Goal: Use online tool/utility: Utilize a website feature to perform a specific function

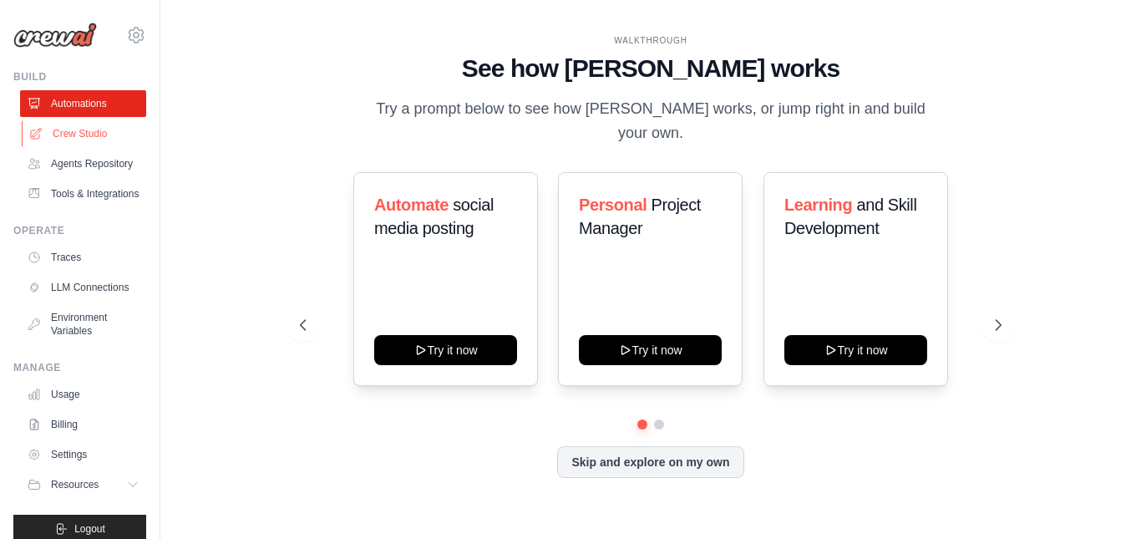
click at [77, 132] on link "Crew Studio" at bounding box center [85, 133] width 126 height 27
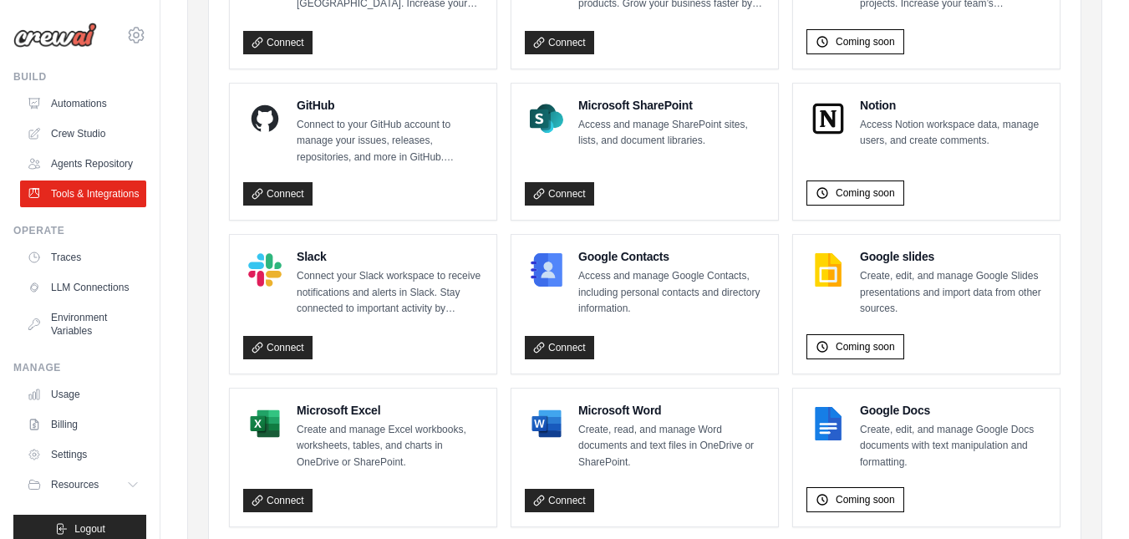
scroll to position [1066, 0]
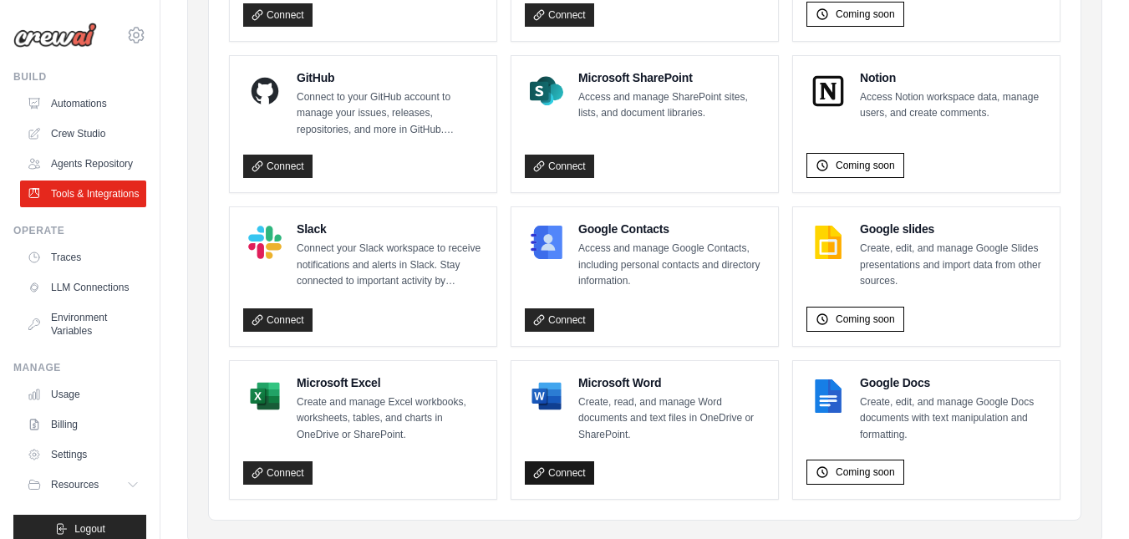
click at [569, 474] on link "Connect" at bounding box center [559, 472] width 69 height 23
click at [285, 471] on link "Connect" at bounding box center [277, 472] width 69 height 23
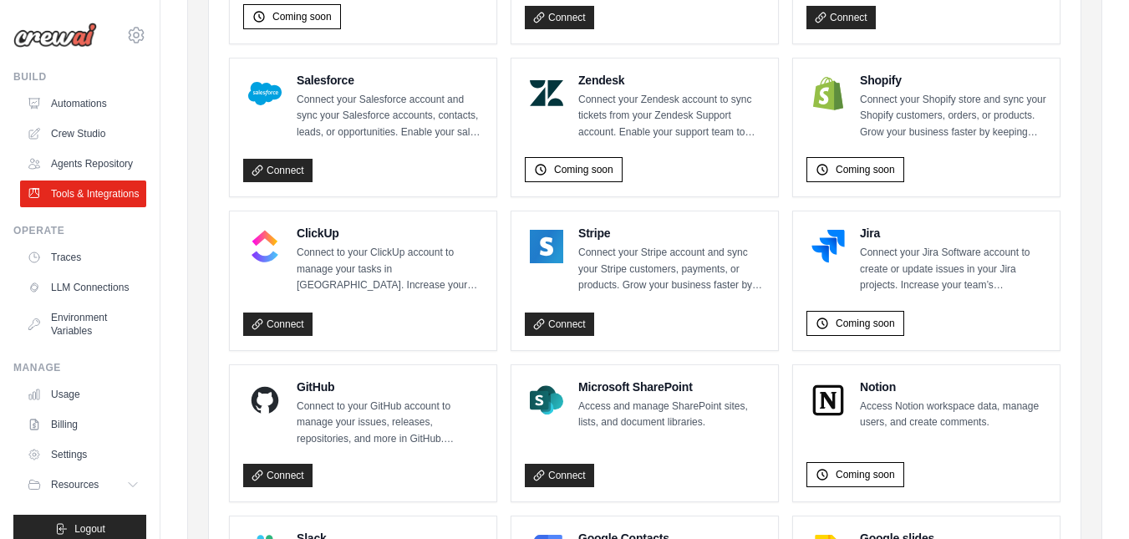
scroll to position [914, 0]
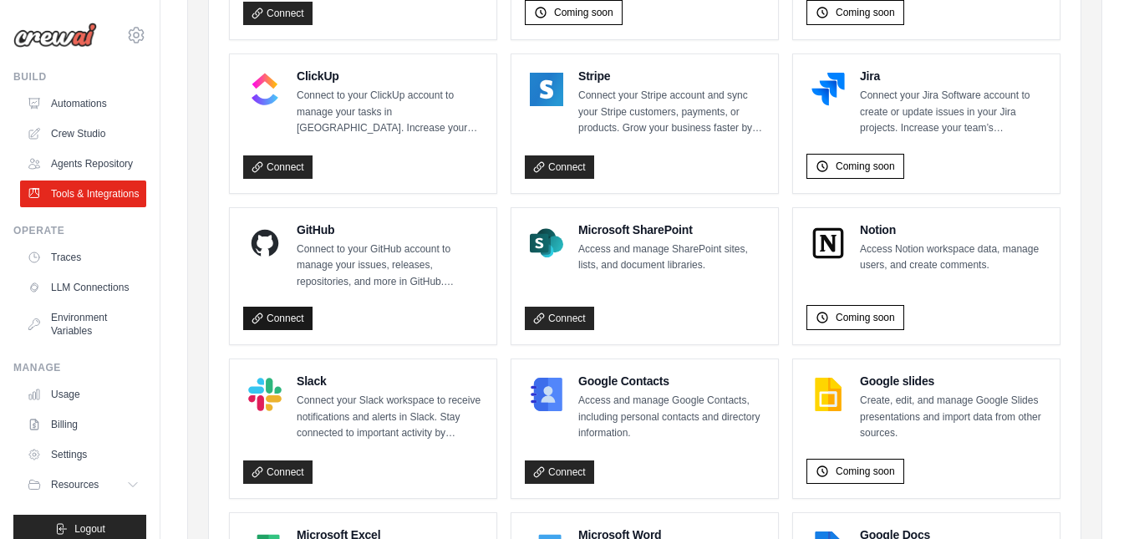
click at [278, 312] on link "Connect" at bounding box center [277, 318] width 69 height 23
click at [104, 177] on link "Agents Repository" at bounding box center [85, 163] width 126 height 27
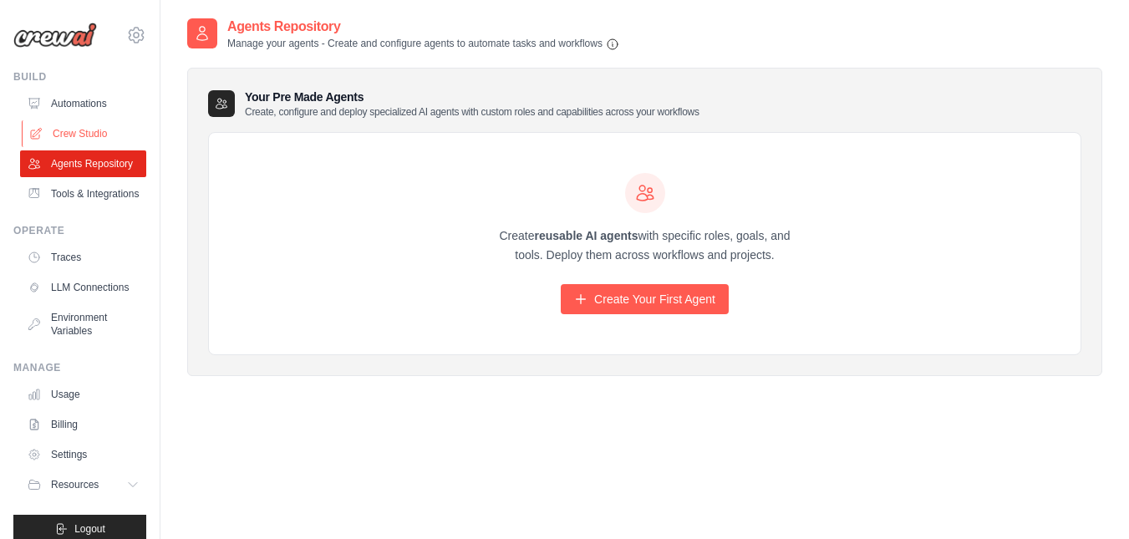
click at [72, 129] on link "Crew Studio" at bounding box center [85, 133] width 126 height 27
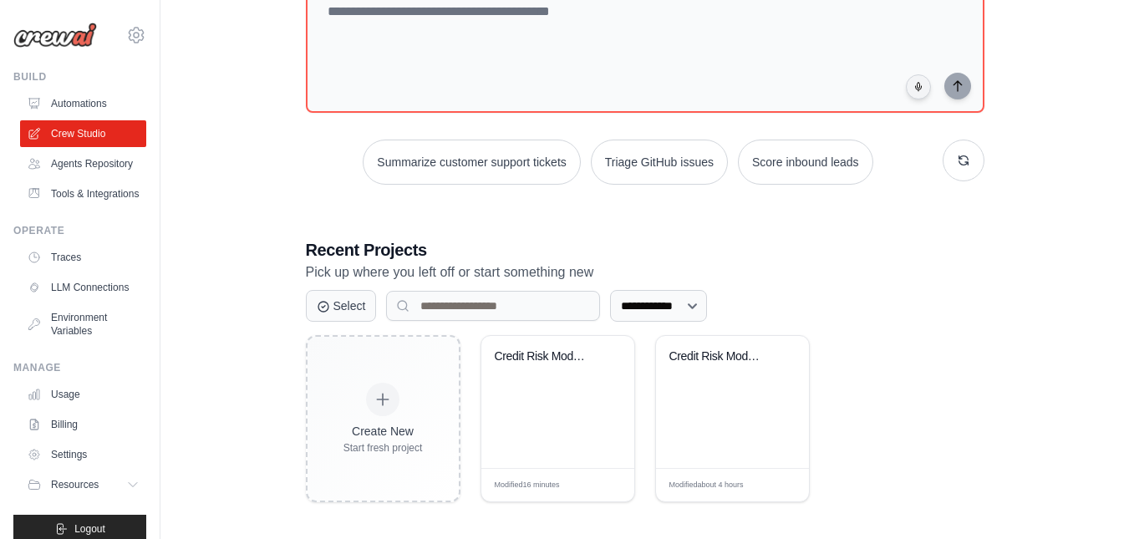
scroll to position [134, 0]
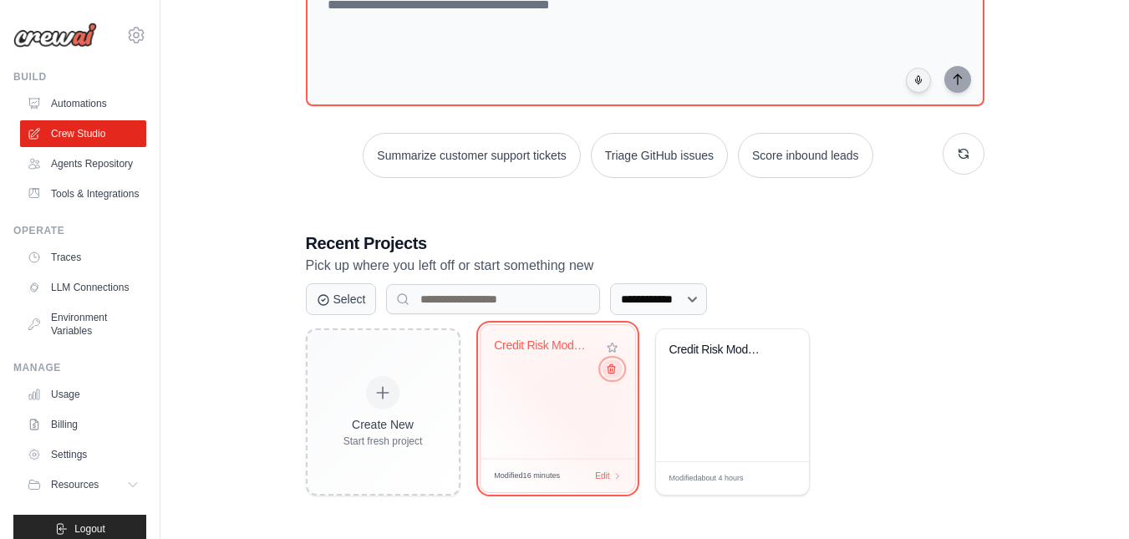
click at [609, 374] on icon at bounding box center [610, 368] width 11 height 11
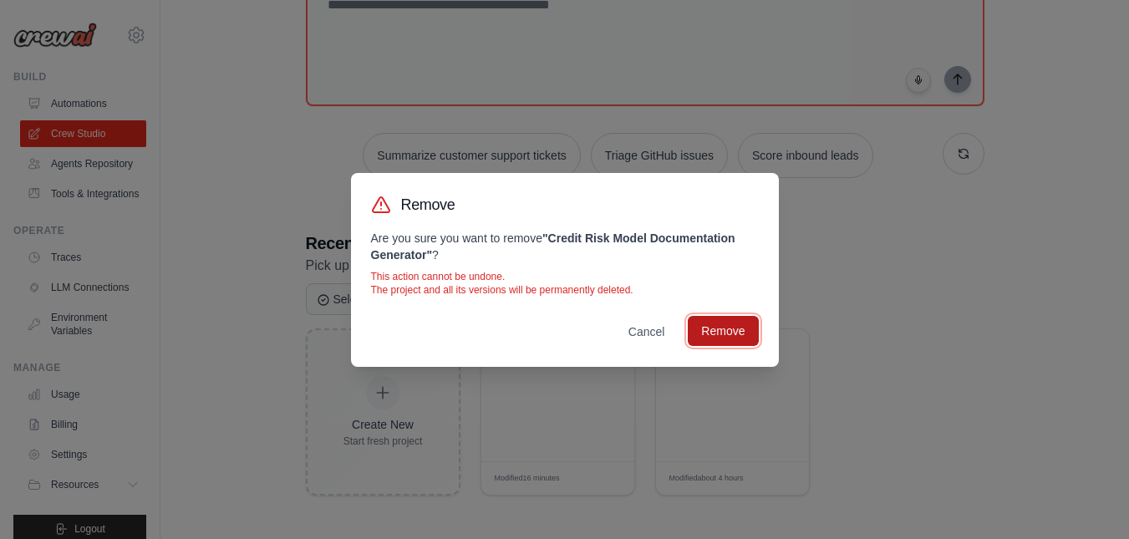
click at [730, 328] on button "Remove" at bounding box center [722, 331] width 70 height 30
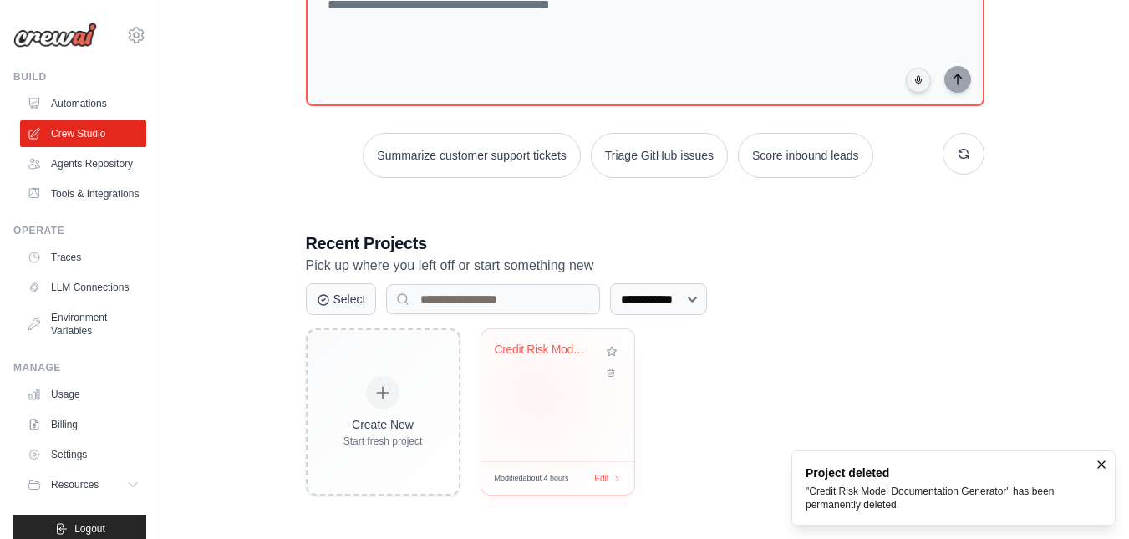
click at [536, 396] on div "Credit Risk Model Documentation & C..." at bounding box center [557, 395] width 153 height 132
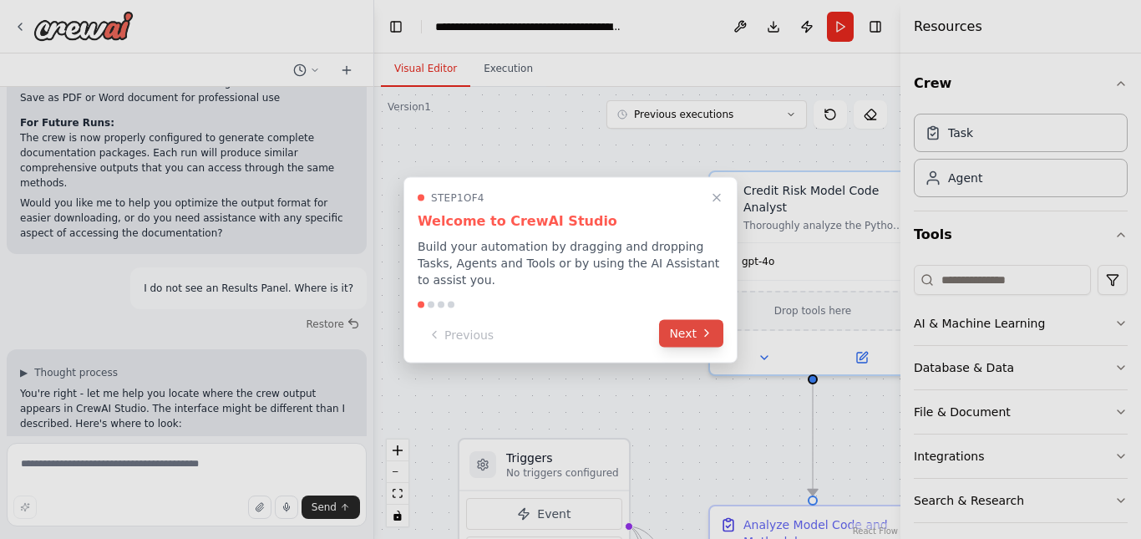
scroll to position [10063, 0]
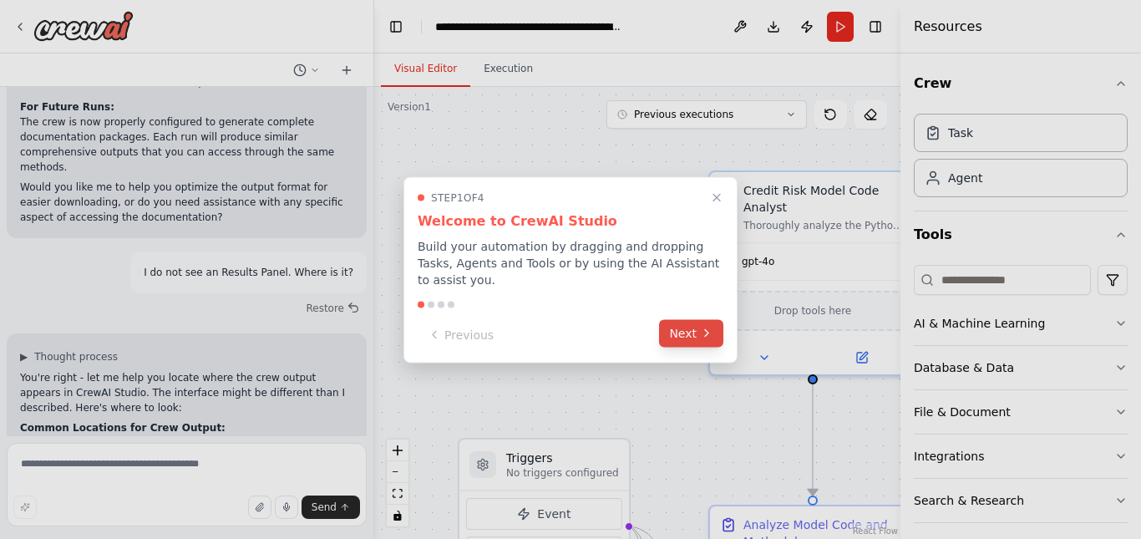
click at [695, 325] on button "Next" at bounding box center [691, 333] width 64 height 28
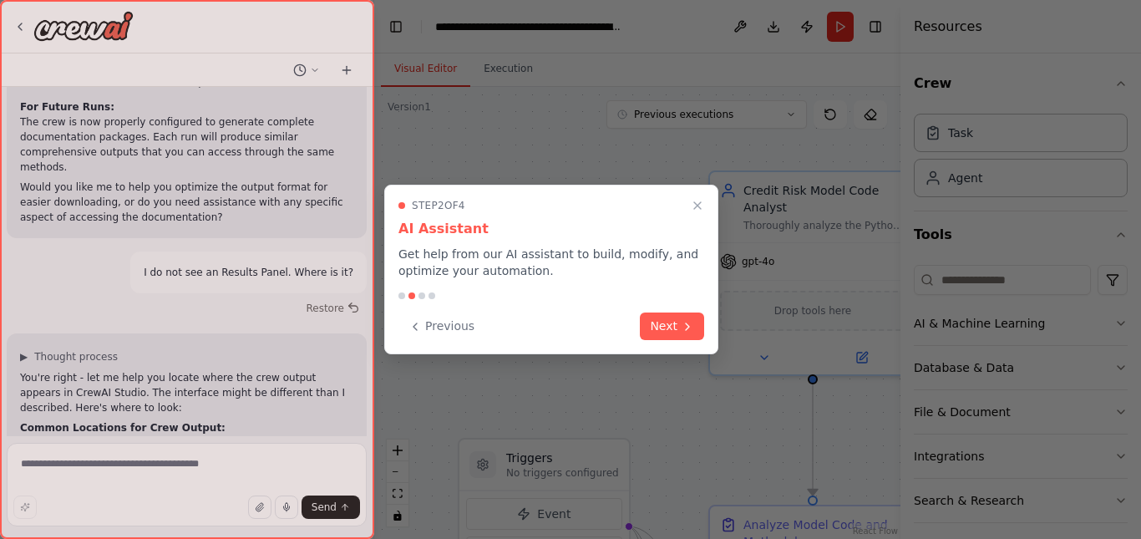
click at [695, 325] on button "Next" at bounding box center [672, 326] width 64 height 28
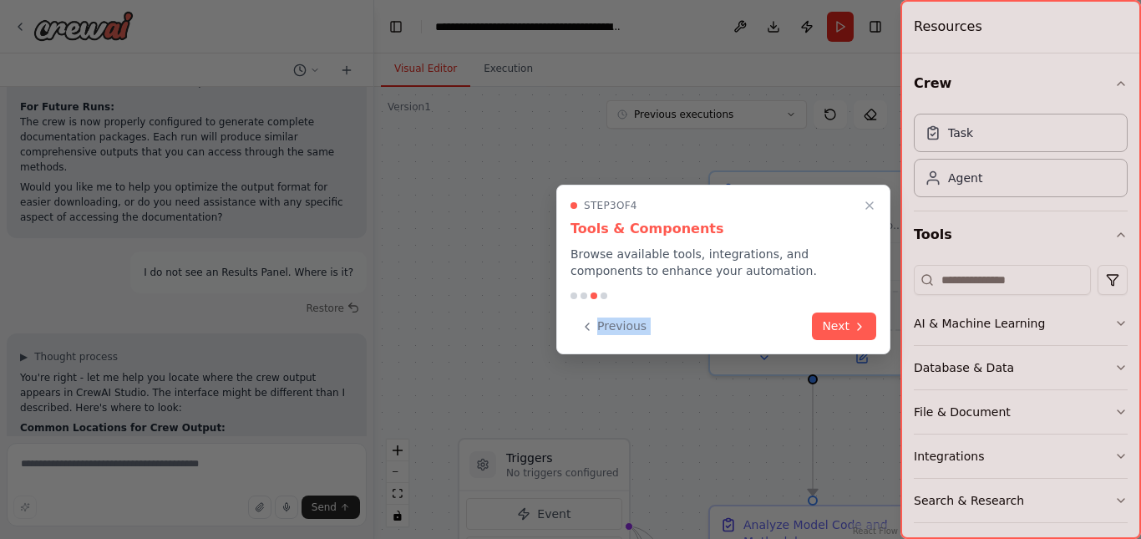
click at [695, 325] on div "Previous Next" at bounding box center [724, 326] width 306 height 28
click at [850, 319] on button "Next" at bounding box center [844, 325] width 64 height 28
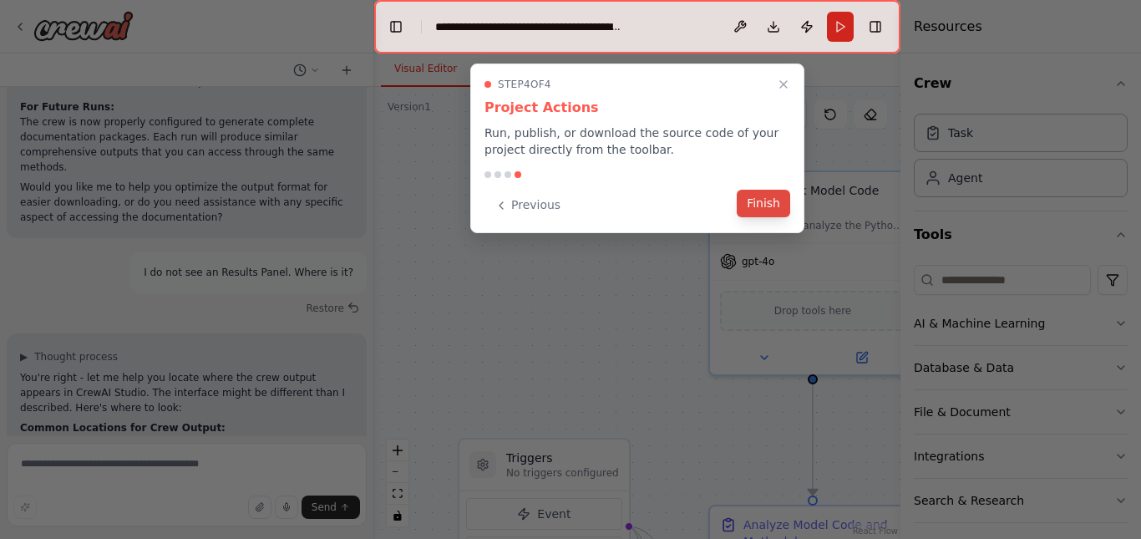
click at [773, 205] on button "Finish" at bounding box center [763, 204] width 53 height 28
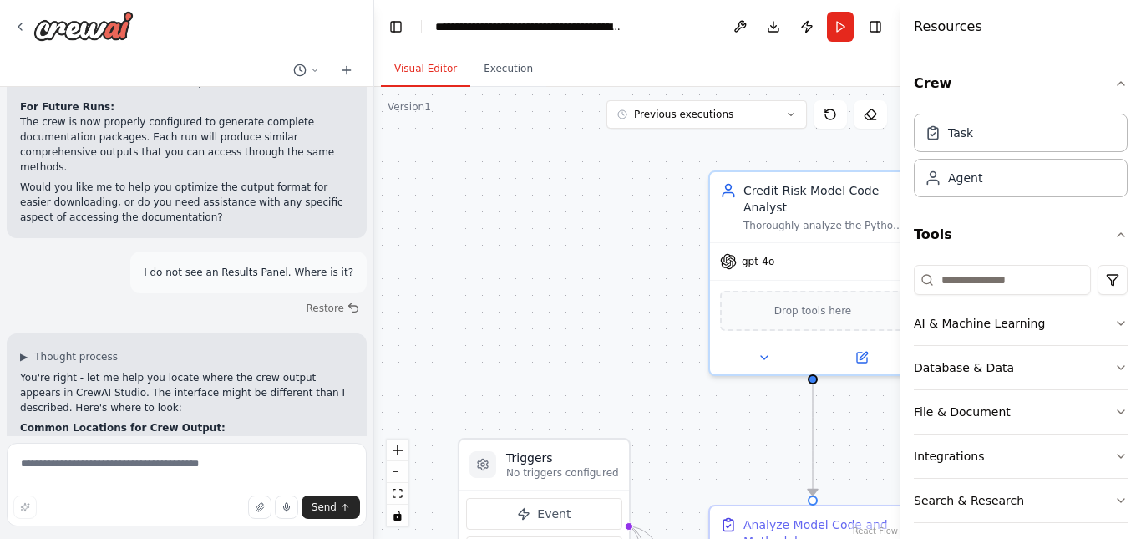
click at [1114, 86] on icon "button" at bounding box center [1120, 83] width 13 height 13
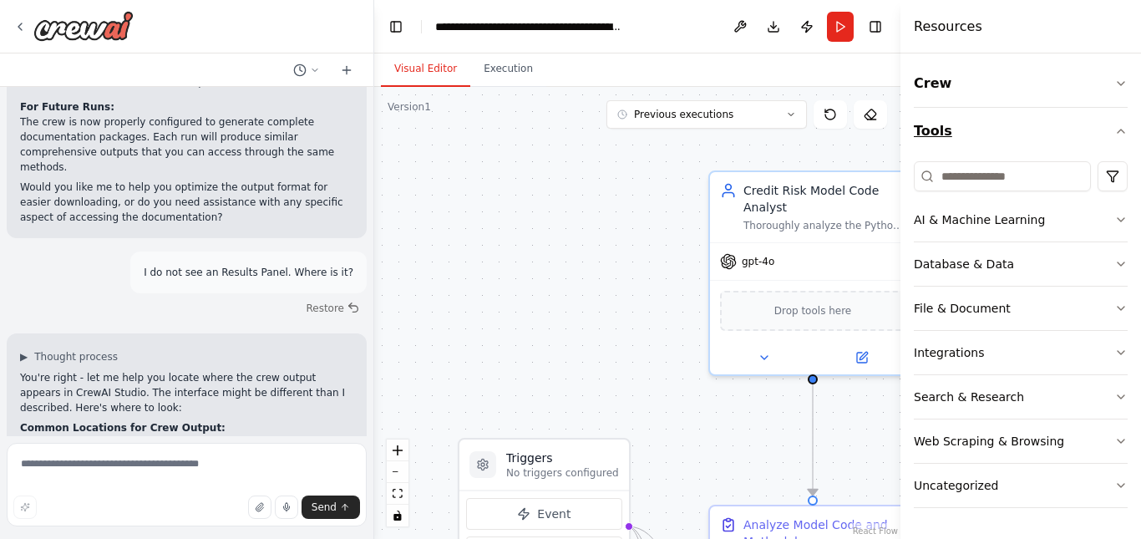
click at [1123, 136] on icon "button" at bounding box center [1120, 130] width 13 height 13
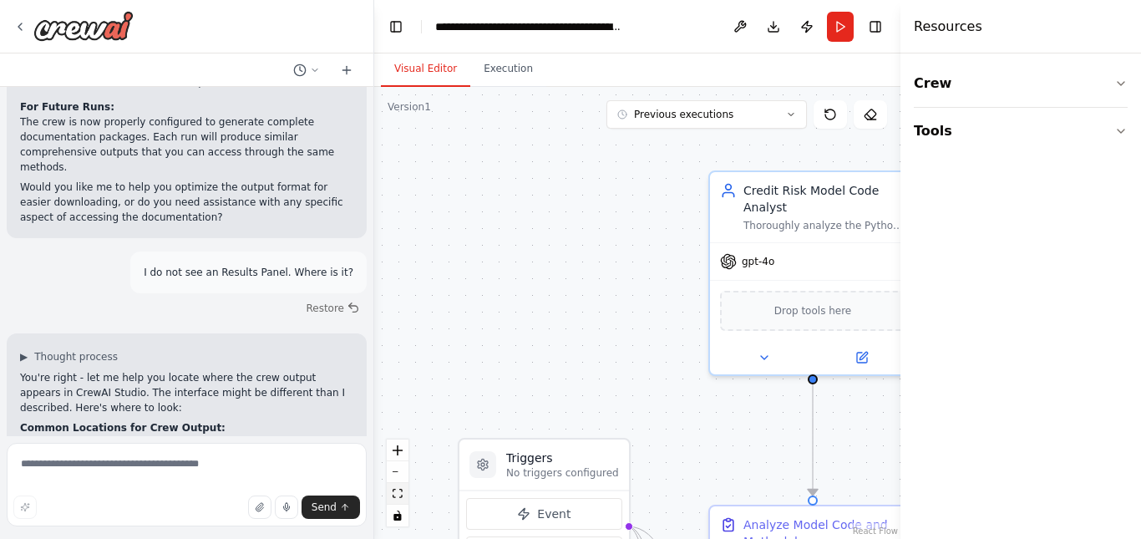
click at [399, 500] on button "fit view" at bounding box center [398, 494] width 22 height 22
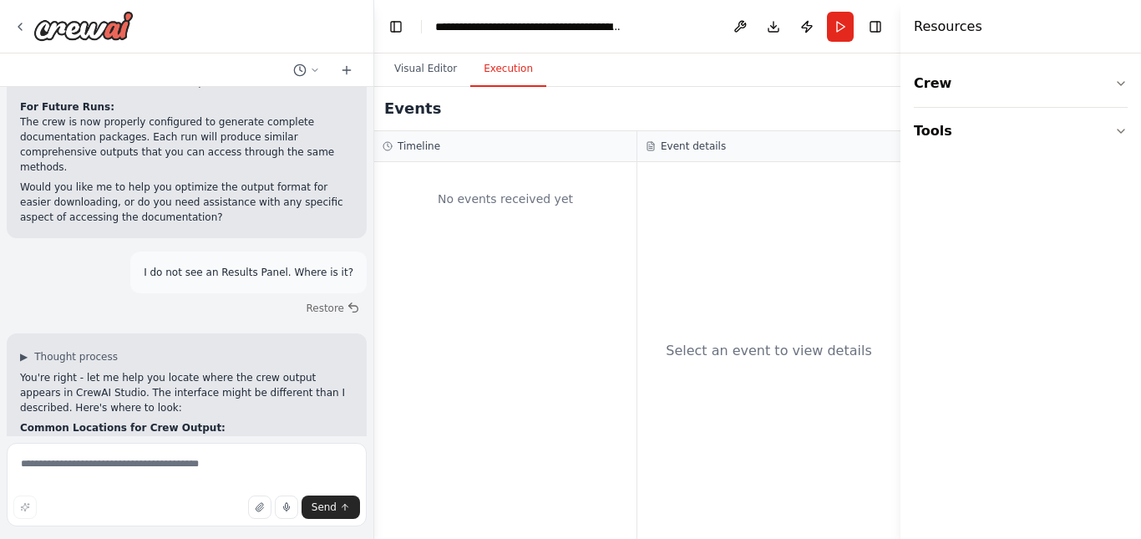
click at [500, 67] on button "Execution" at bounding box center [508, 69] width 76 height 35
click at [839, 24] on button "Run" at bounding box center [840, 27] width 27 height 30
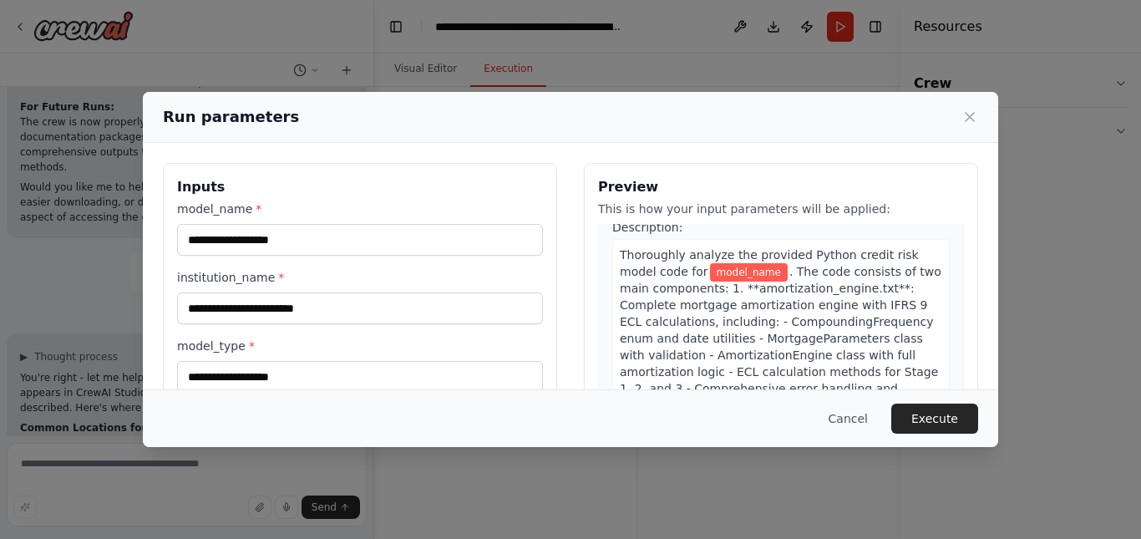
scroll to position [0, 0]
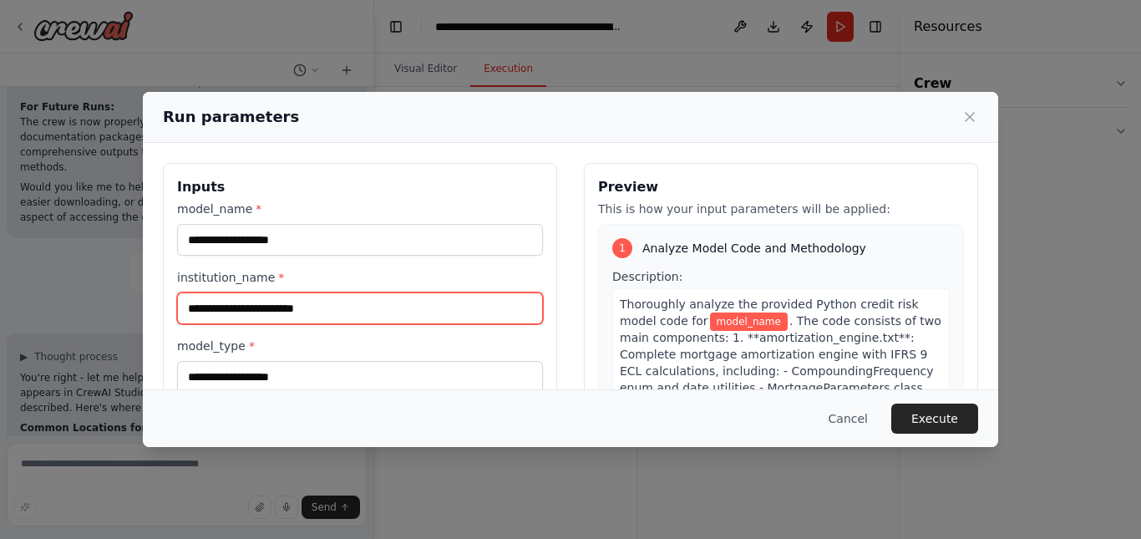
click at [248, 304] on input "institution_name *" at bounding box center [360, 308] width 366 height 32
type input "******"
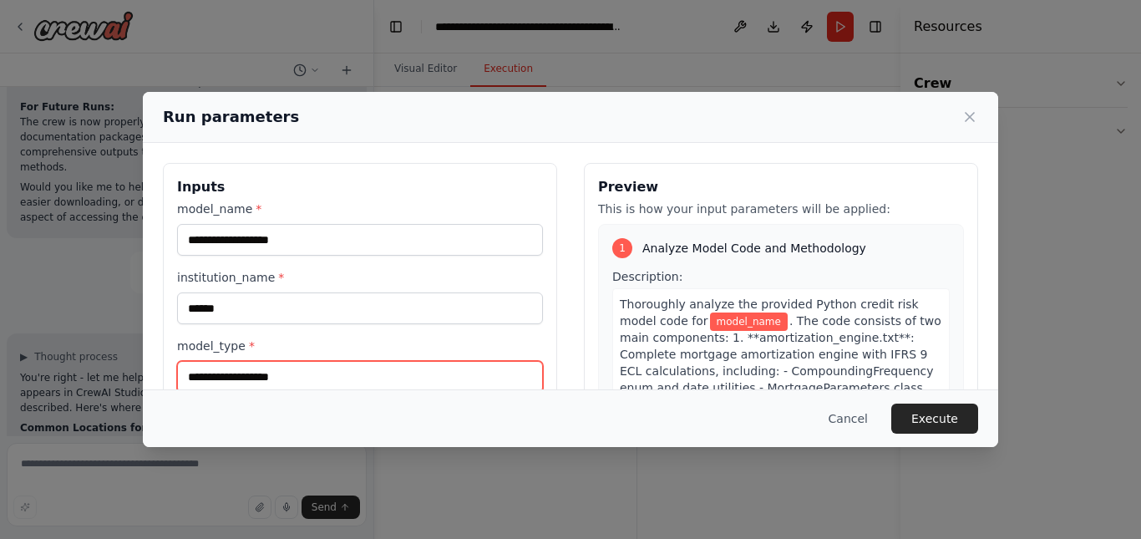
click at [282, 379] on input "model_type *" at bounding box center [360, 377] width 366 height 32
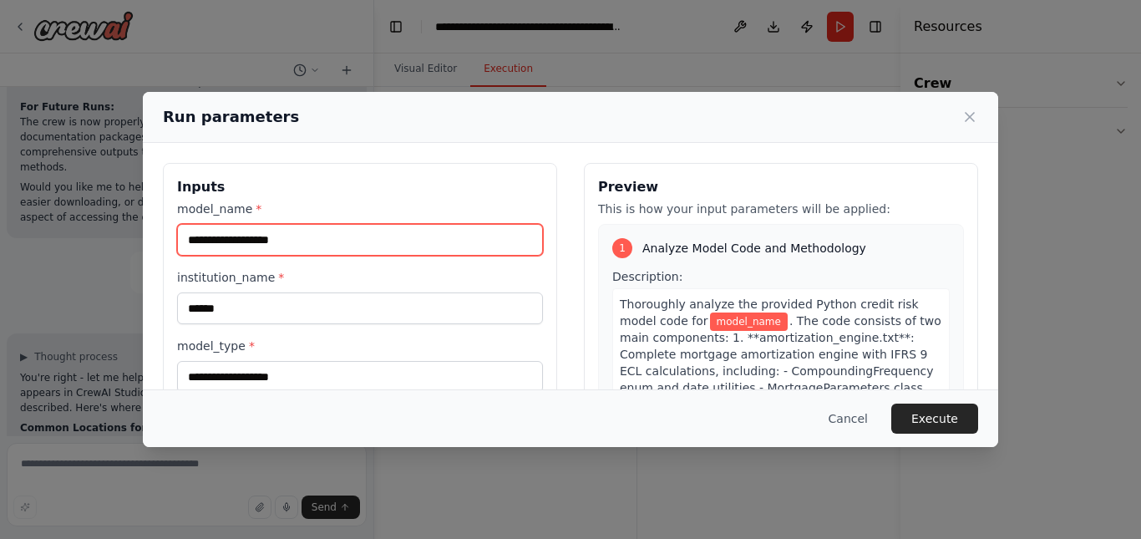
click at [353, 243] on input "model_name *" at bounding box center [360, 240] width 366 height 32
type input "**********"
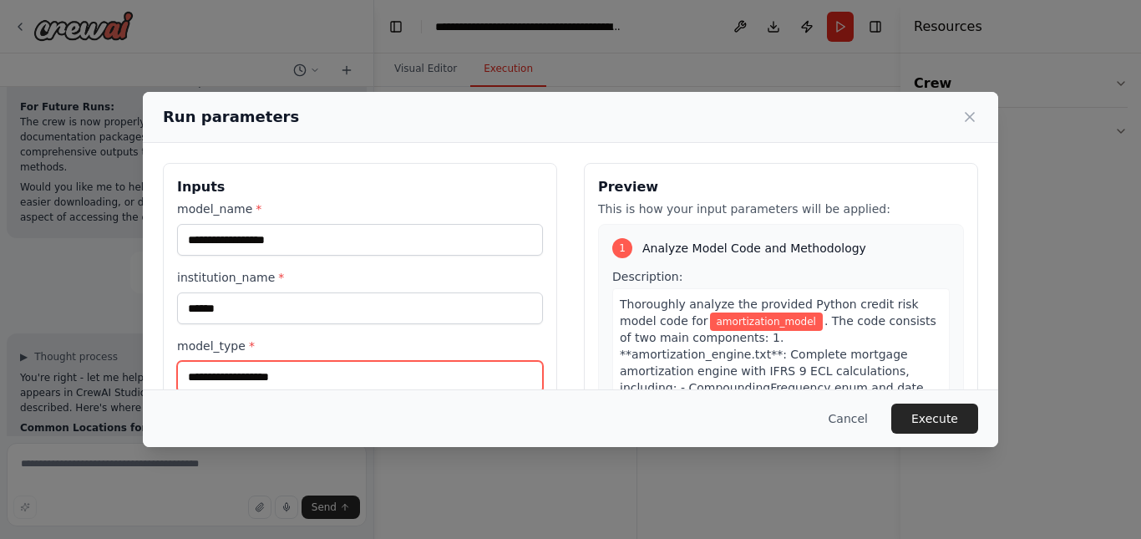
click at [333, 375] on input "model_type *" at bounding box center [360, 377] width 366 height 32
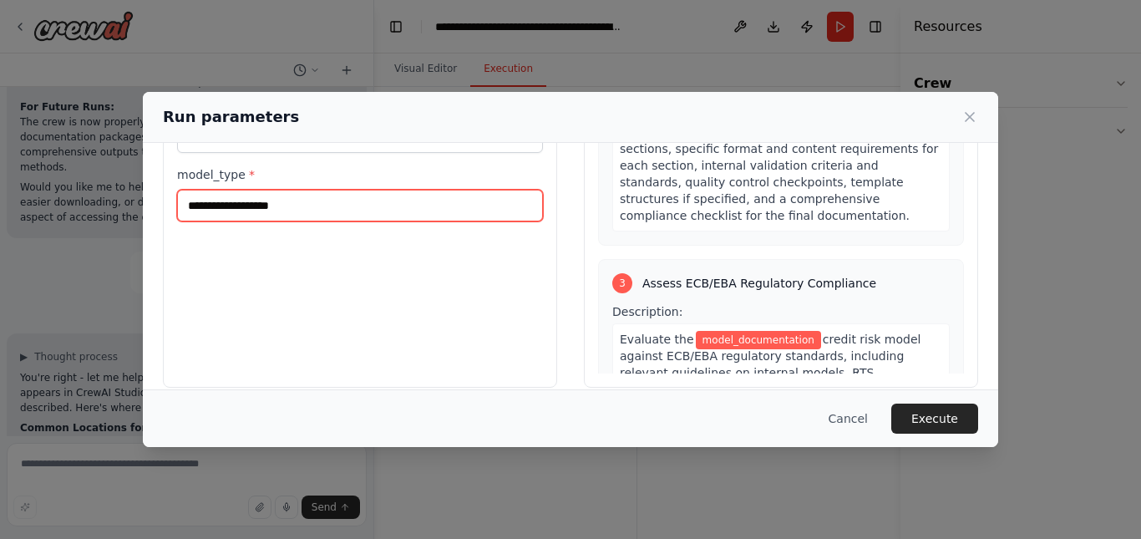
scroll to position [189, 0]
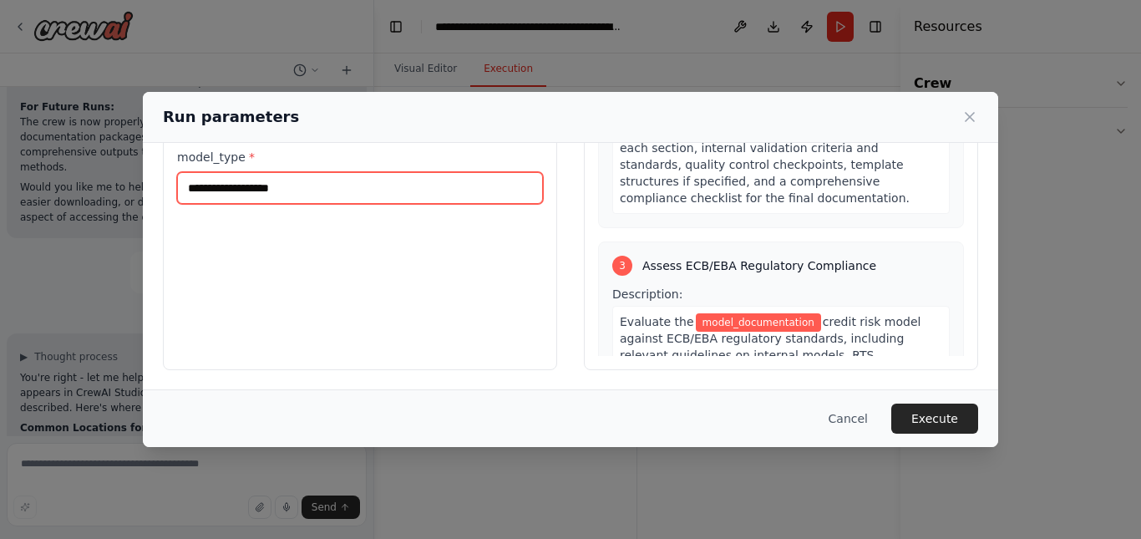
type input "**********"
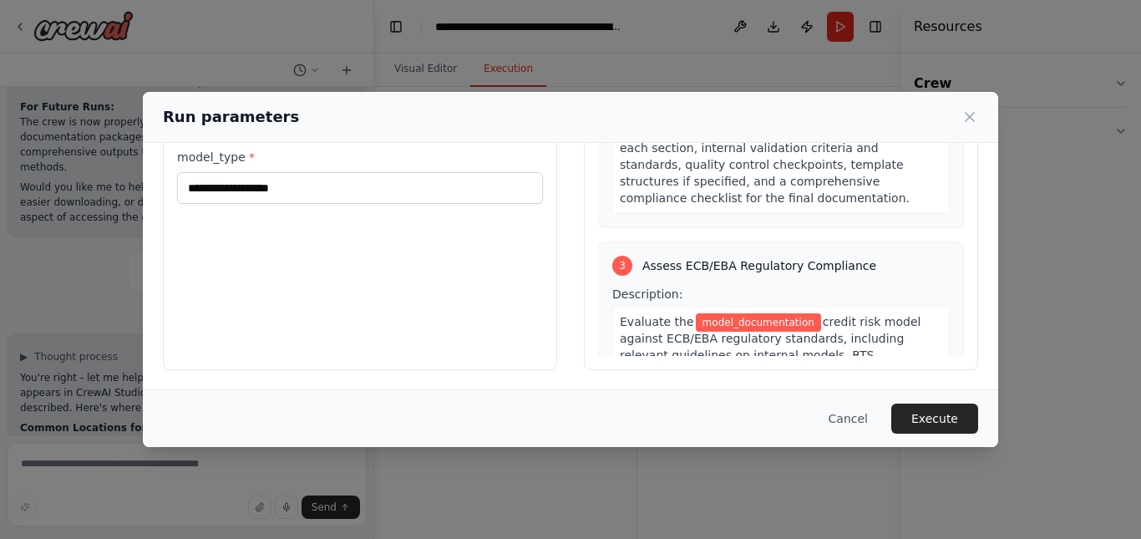
click at [477, 346] on div "**********" at bounding box center [360, 172] width 394 height 396
click at [927, 417] on button "Execute" at bounding box center [934, 418] width 87 height 30
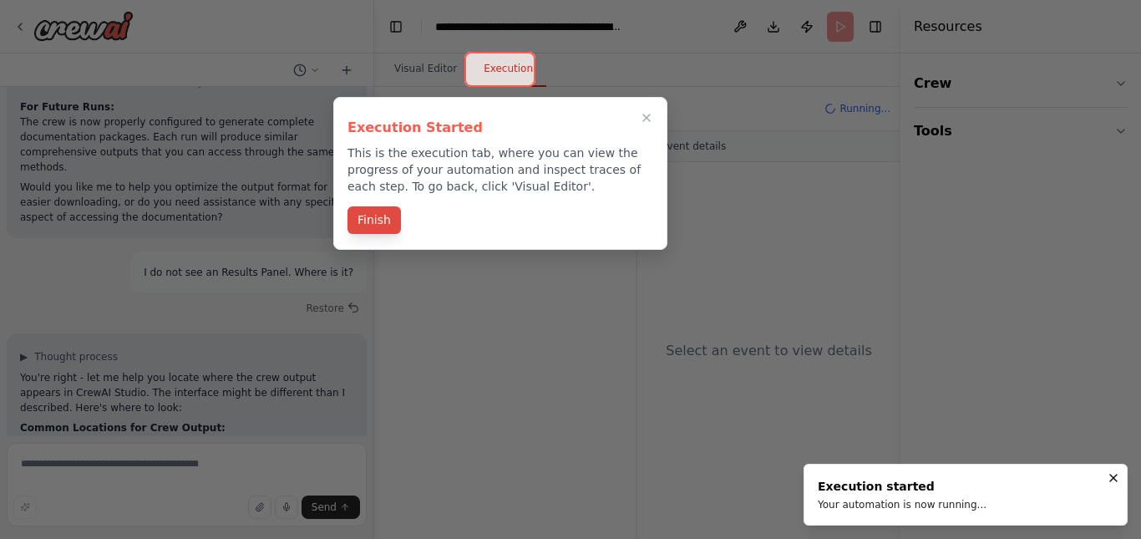
click at [375, 222] on button "Finish" at bounding box center [374, 220] width 53 height 28
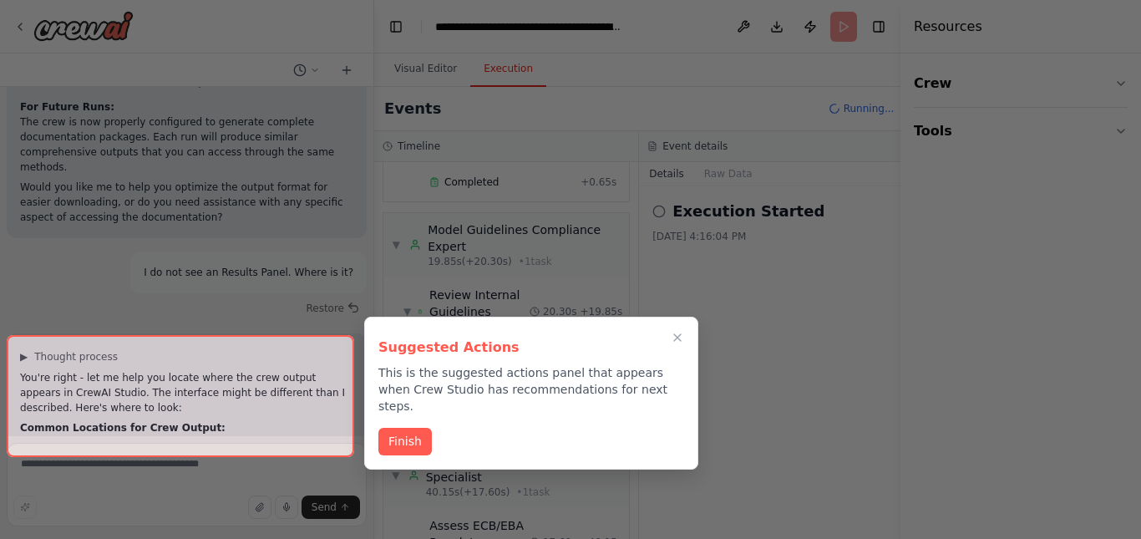
scroll to position [10199, 0]
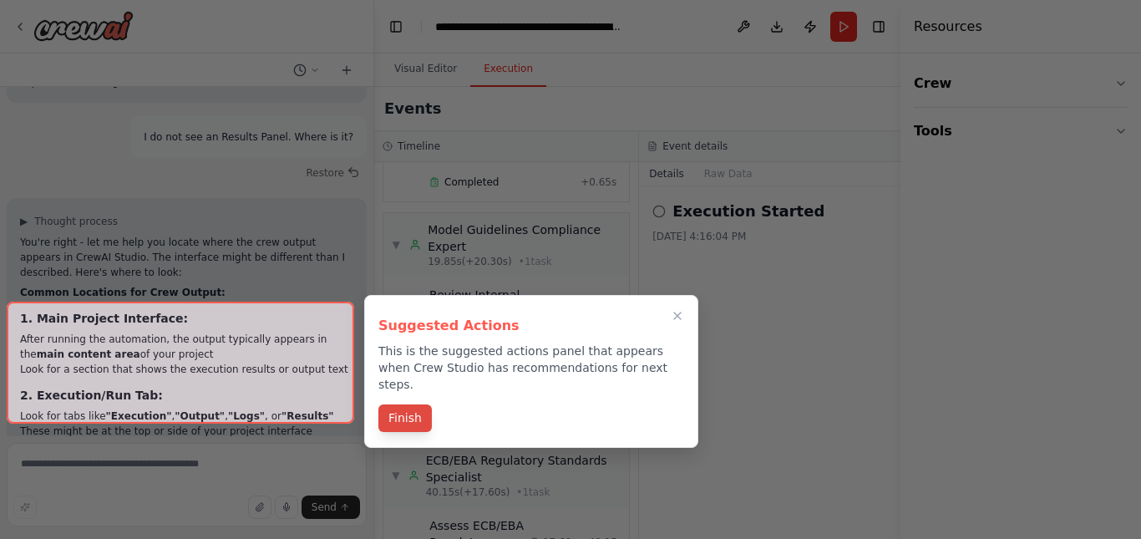
click at [401, 404] on button "Finish" at bounding box center [404, 418] width 53 height 28
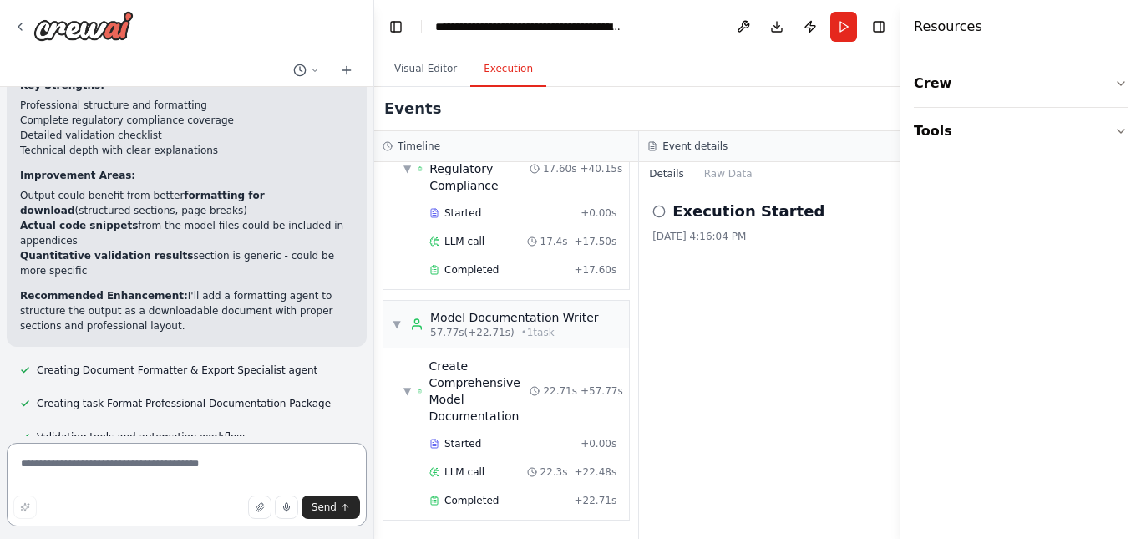
scroll to position [11301, 0]
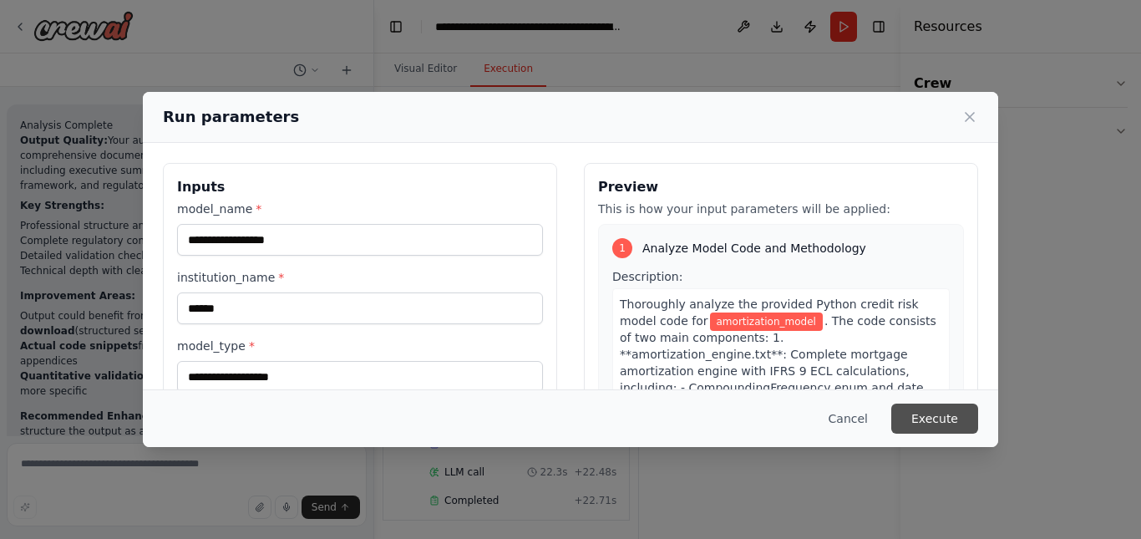
click at [946, 413] on button "Execute" at bounding box center [934, 418] width 87 height 30
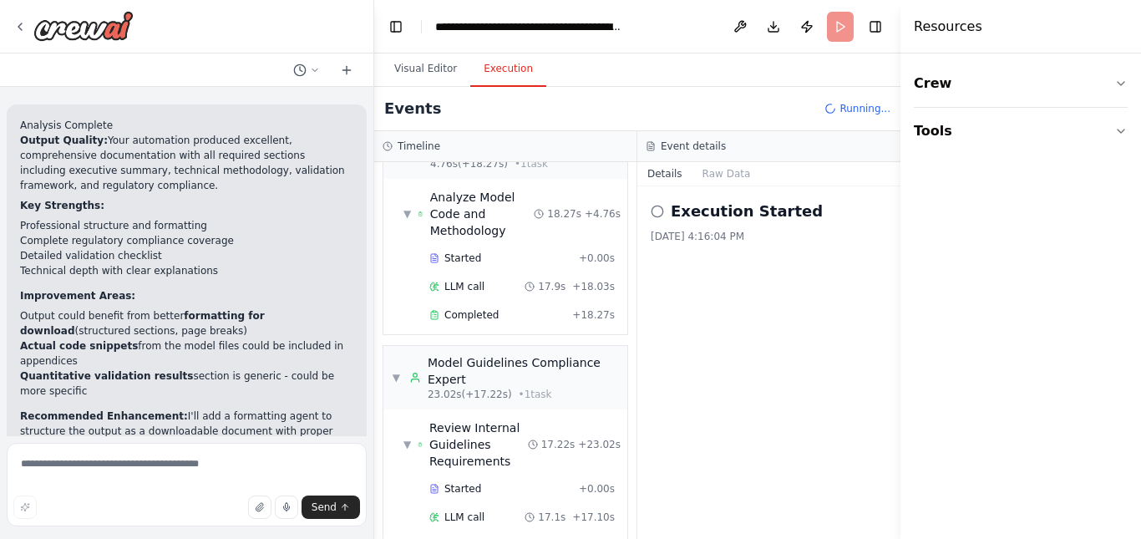
scroll to position [11301, 0]
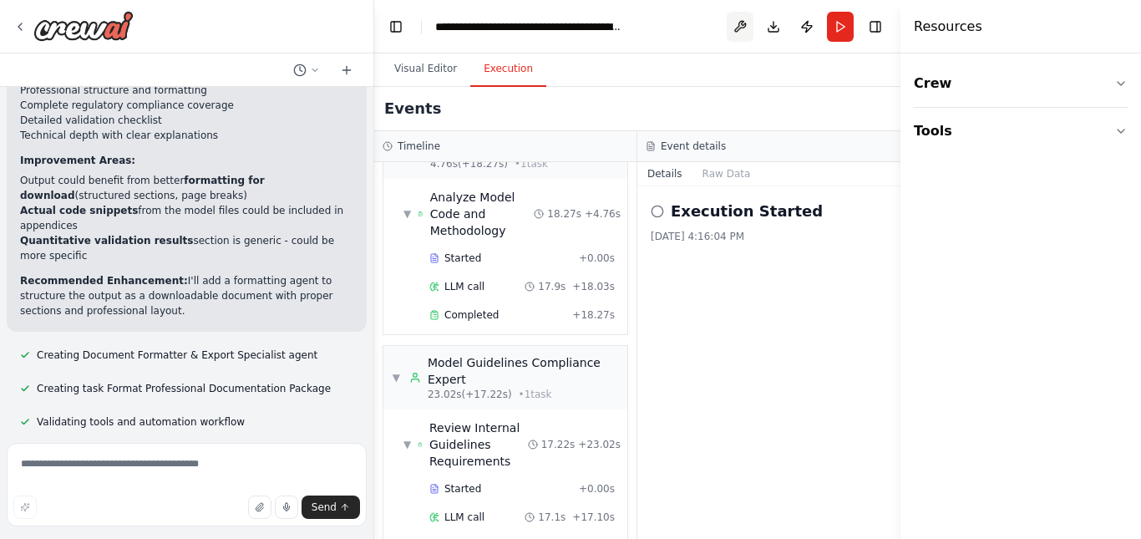
click at [741, 23] on button at bounding box center [740, 27] width 27 height 30
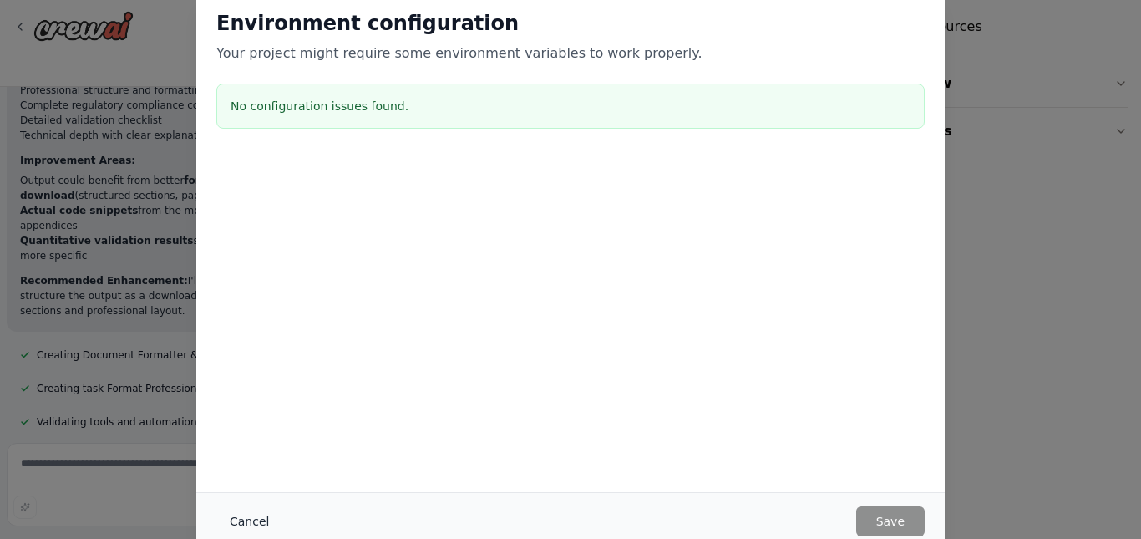
click at [244, 523] on button "Cancel" at bounding box center [249, 521] width 66 height 30
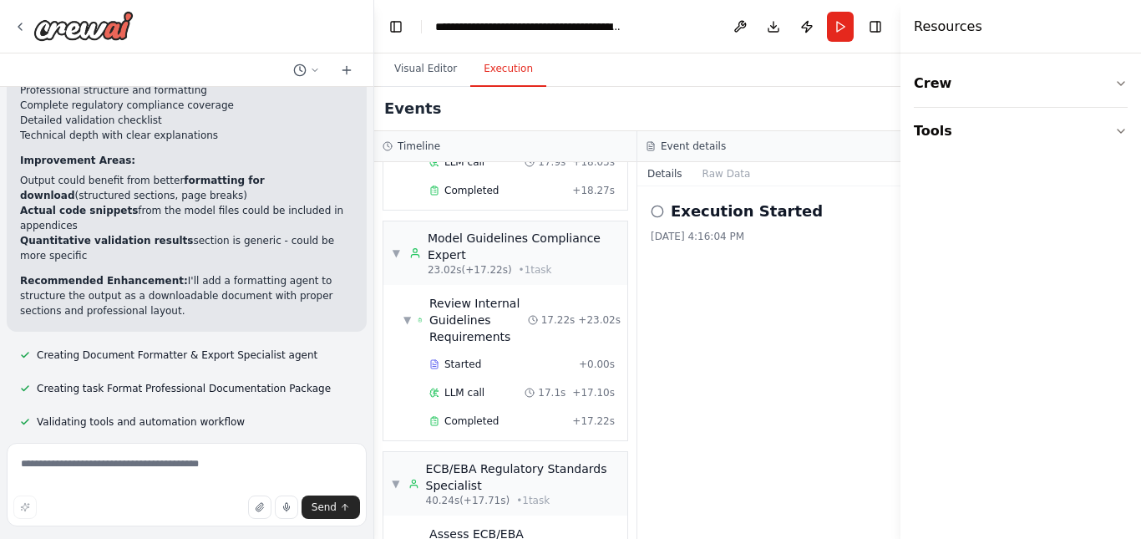
scroll to position [0, 0]
